Goal: Information Seeking & Learning: Check status

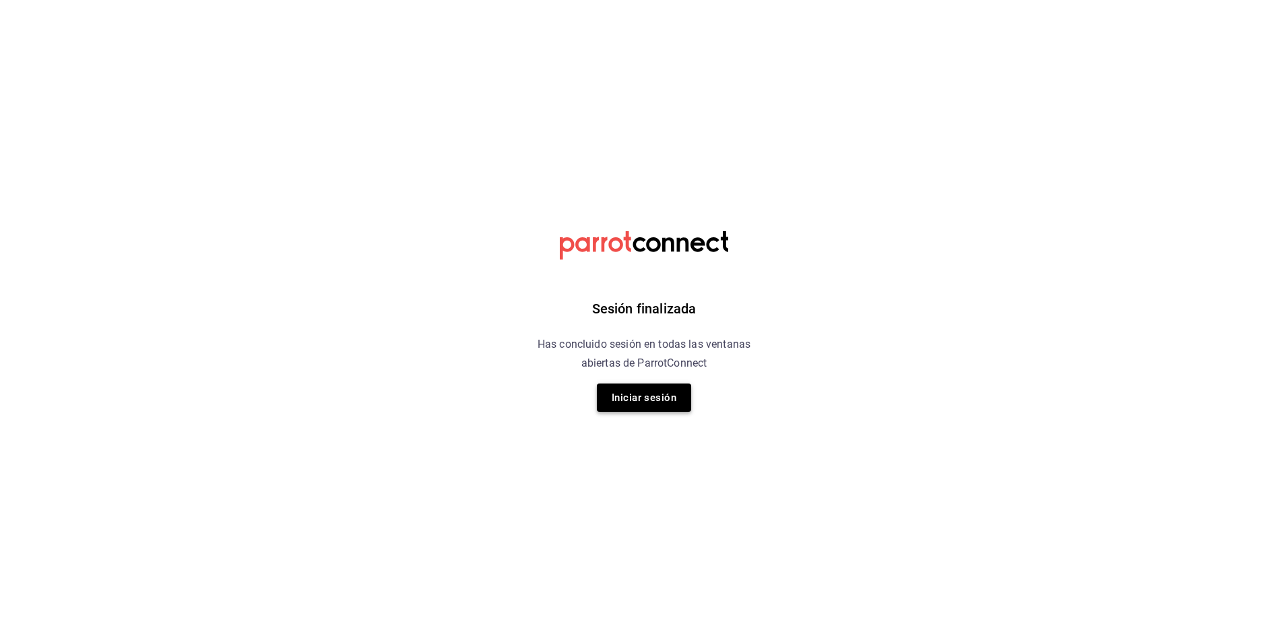
click at [643, 385] on button "Iniciar sesión" at bounding box center [644, 397] width 94 height 28
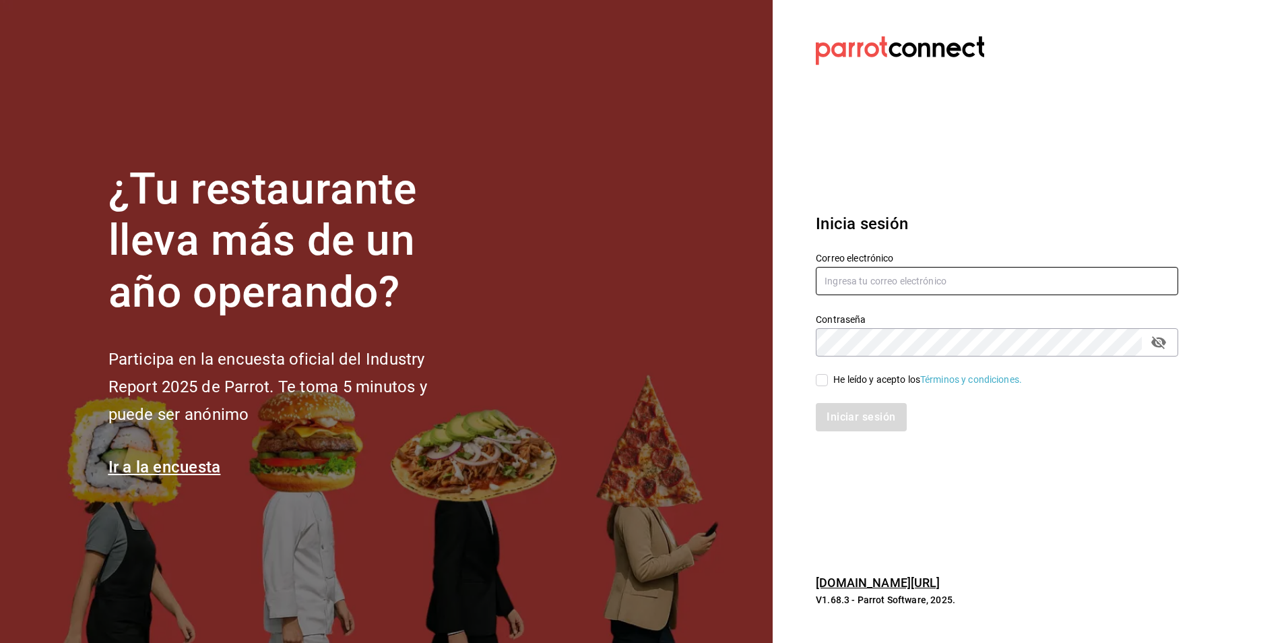
click at [902, 276] on input "text" at bounding box center [997, 281] width 362 height 28
type input "Cesar.dlrincon@gmail.com"
click at [821, 382] on input "He leído y acepto los Términos y condiciones." at bounding box center [822, 380] width 12 height 12
checkbox input "true"
click at [871, 422] on button "Iniciar sesión" at bounding box center [862, 417] width 92 height 28
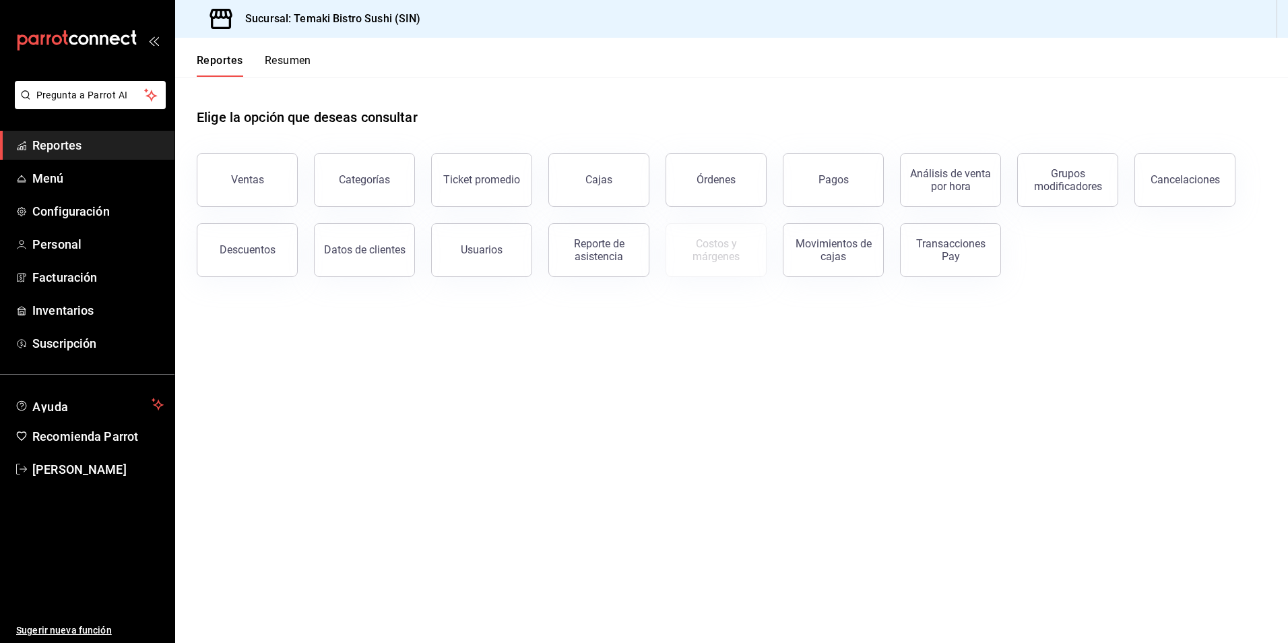
click at [286, 63] on button "Resumen" at bounding box center [288, 65] width 46 height 23
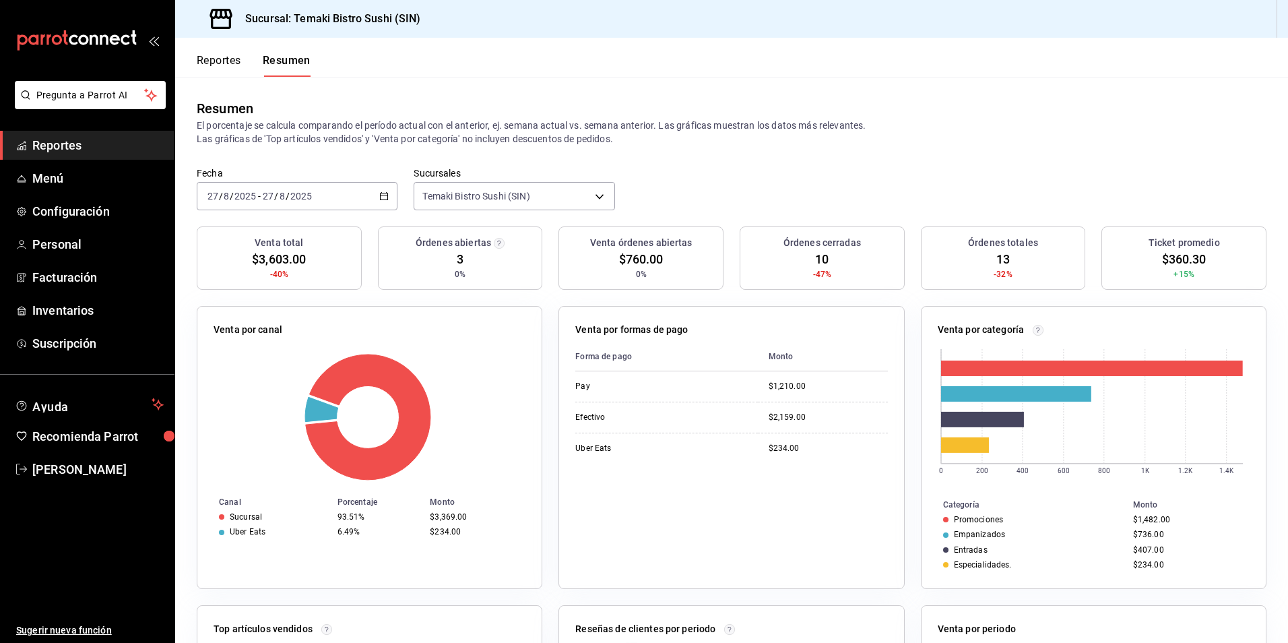
click at [206, 51] on div "Reportes Resumen" at bounding box center [242, 57] width 135 height 39
click at [211, 62] on button "Reportes" at bounding box center [219, 65] width 44 height 23
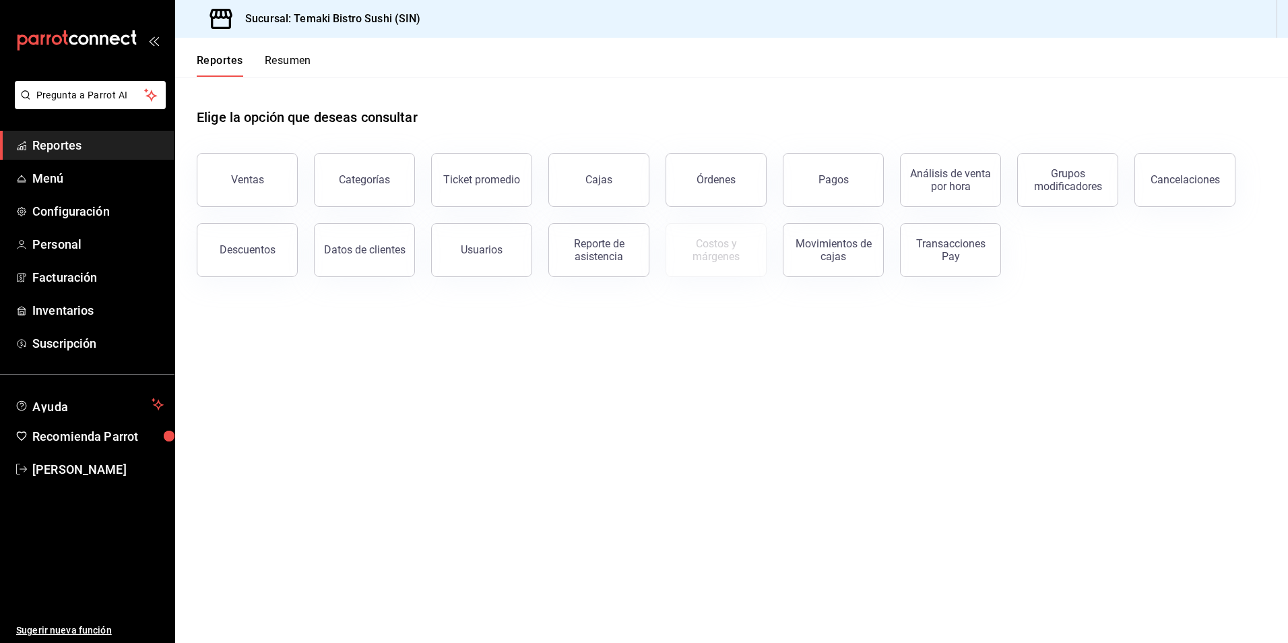
click at [272, 57] on button "Resumen" at bounding box center [288, 65] width 46 height 23
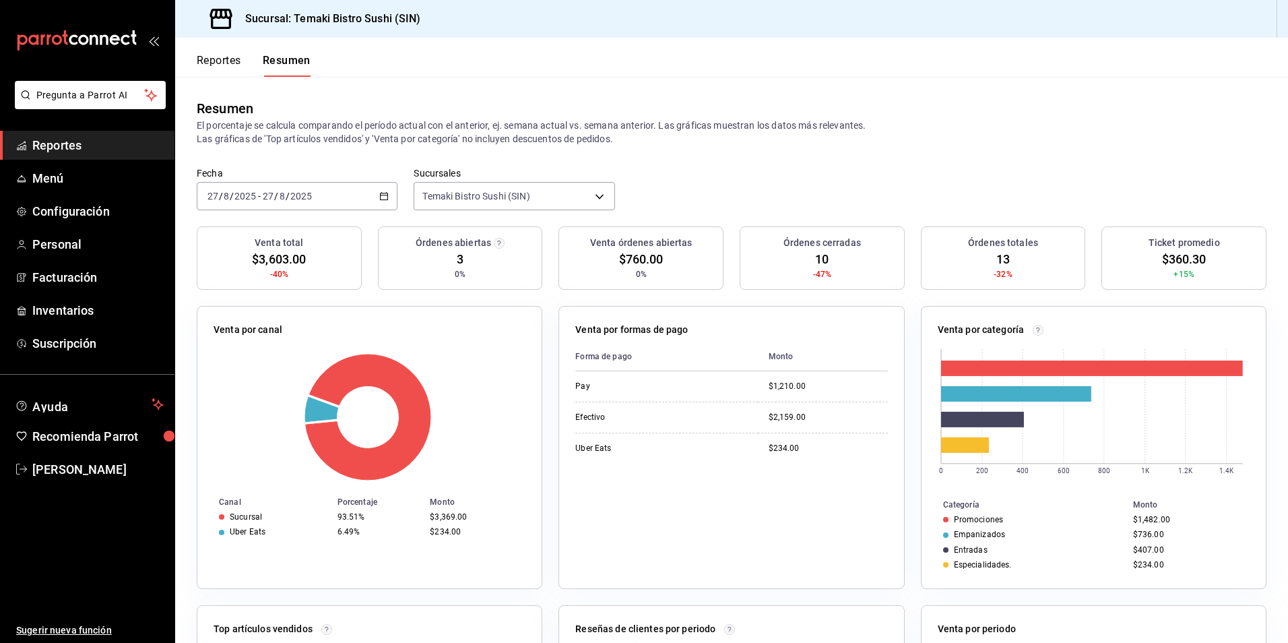
click at [218, 59] on button "Reportes" at bounding box center [219, 65] width 44 height 23
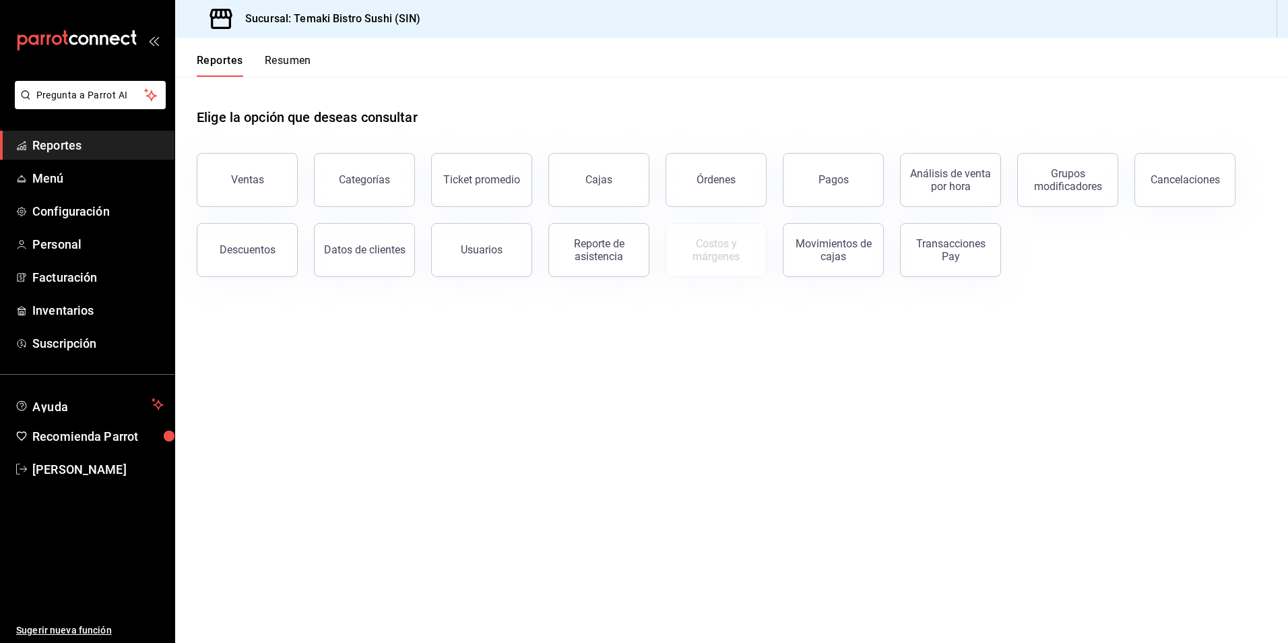
click at [290, 54] on button "Resumen" at bounding box center [288, 65] width 46 height 23
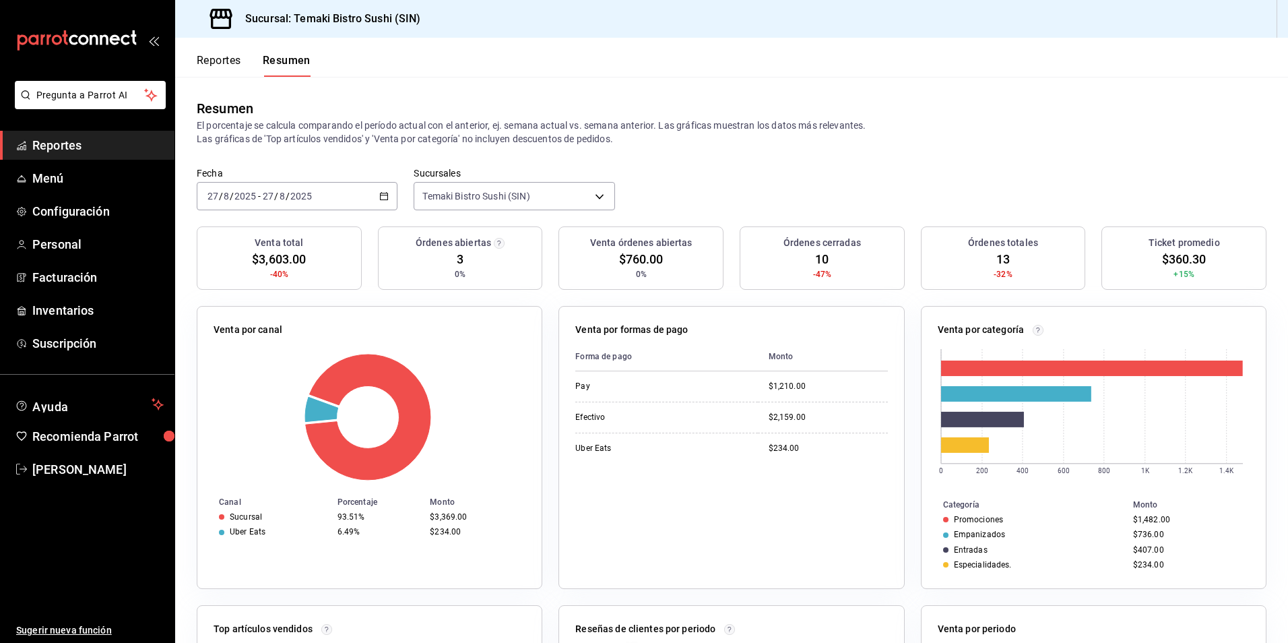
click at [236, 65] on button "Reportes" at bounding box center [219, 65] width 44 height 23
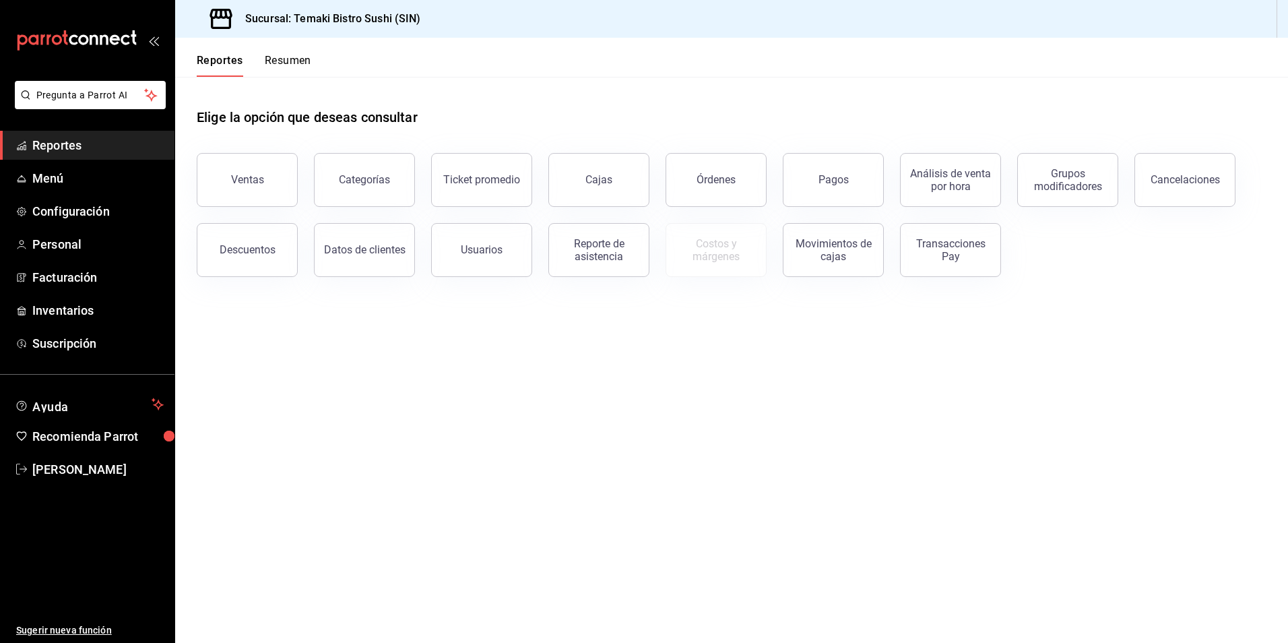
click at [290, 68] on button "Resumen" at bounding box center [288, 65] width 46 height 23
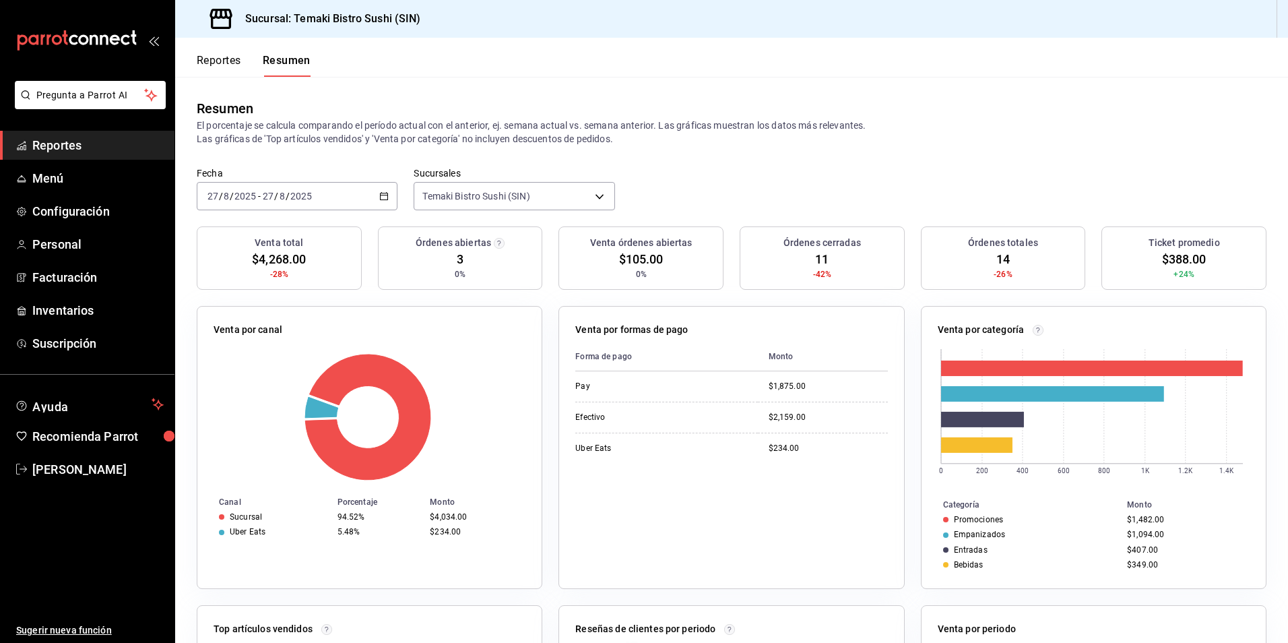
click at [232, 59] on button "Reportes" at bounding box center [219, 65] width 44 height 23
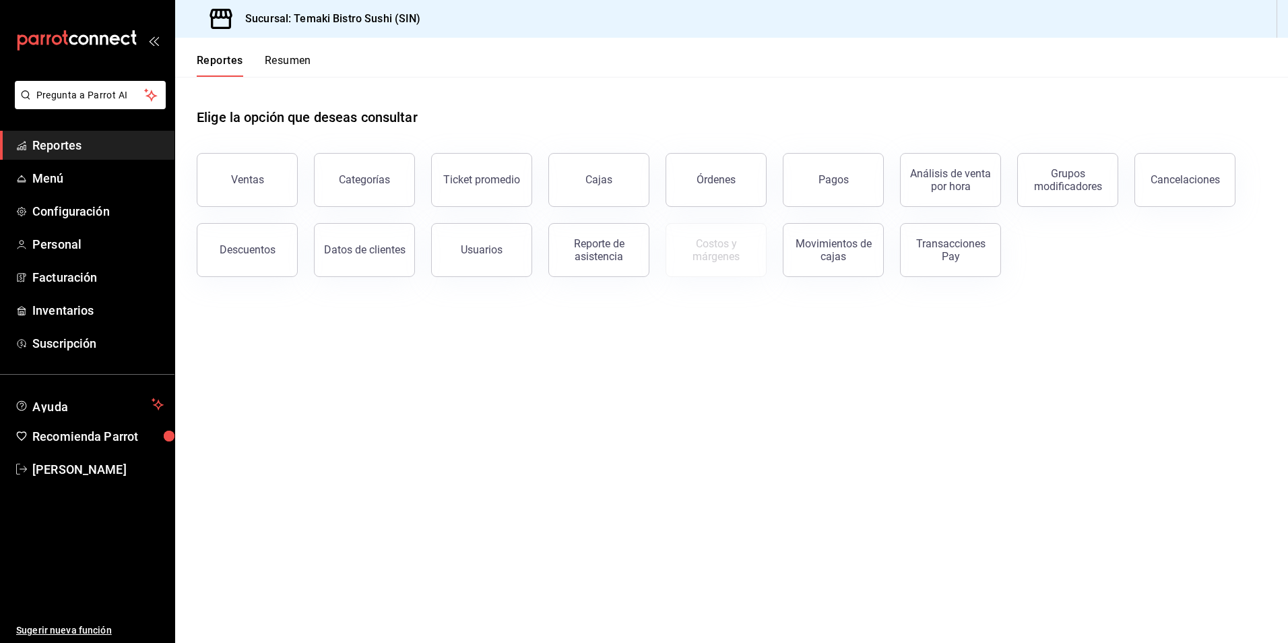
click at [270, 61] on button "Resumen" at bounding box center [288, 65] width 46 height 23
